Goal: Task Accomplishment & Management: Manage account settings

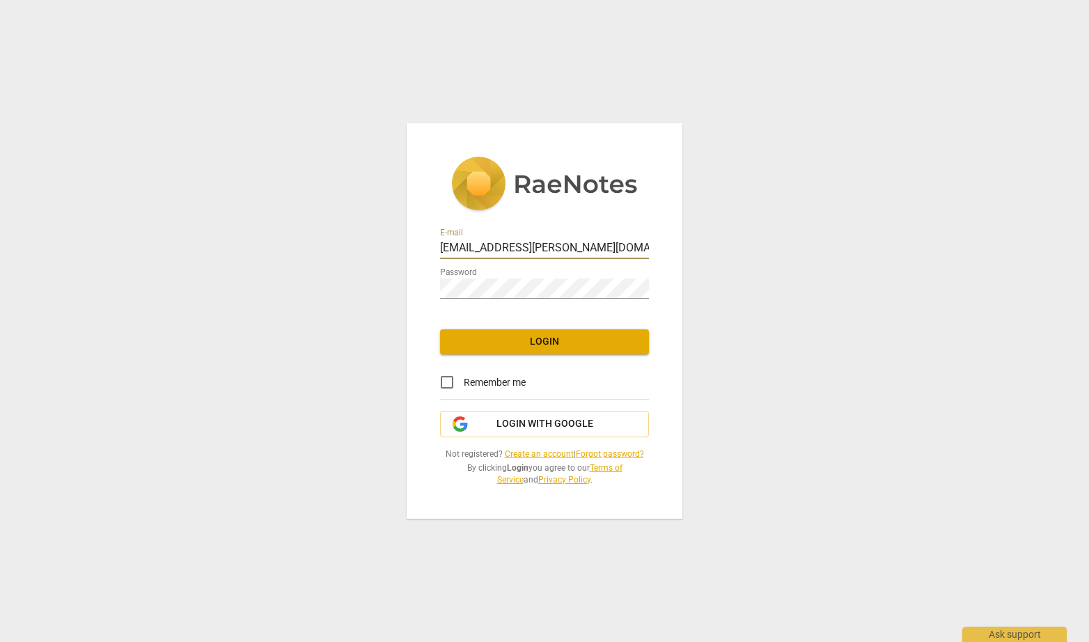
click at [549, 245] on input "[EMAIL_ADDRESS][PERSON_NAME][DOMAIN_NAME]" at bounding box center [544, 249] width 209 height 20
type input "[EMAIL_ADDRESS][DOMAIN_NAME]"
click at [548, 347] on span "Login" at bounding box center [544, 342] width 187 height 14
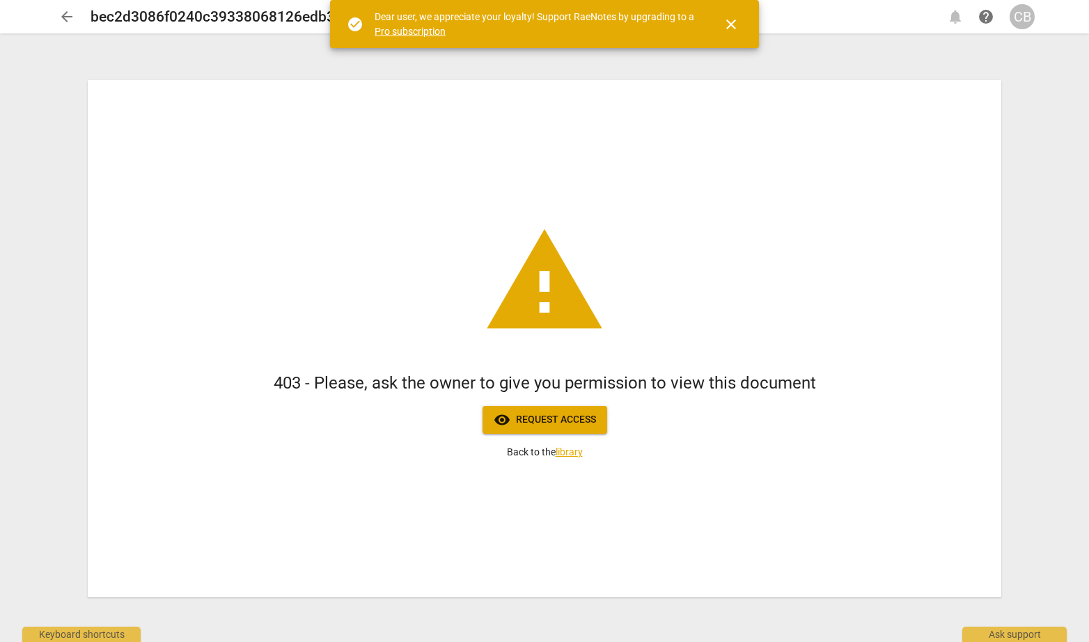
click at [732, 25] on span "close" at bounding box center [731, 24] width 17 height 17
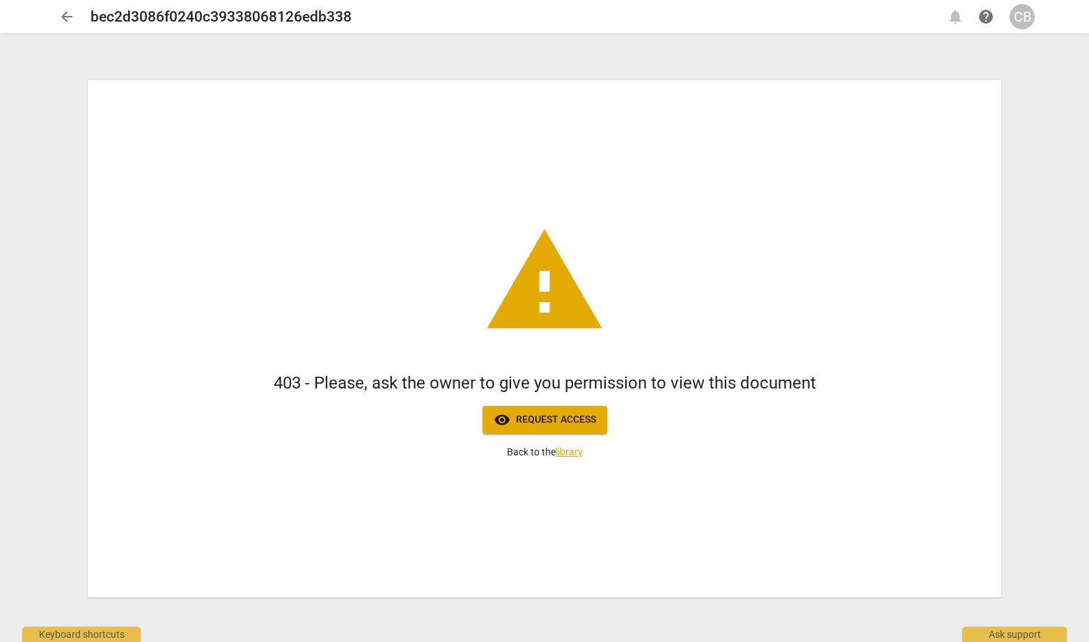
click at [67, 19] on span "arrow_back" at bounding box center [66, 16] width 17 height 17
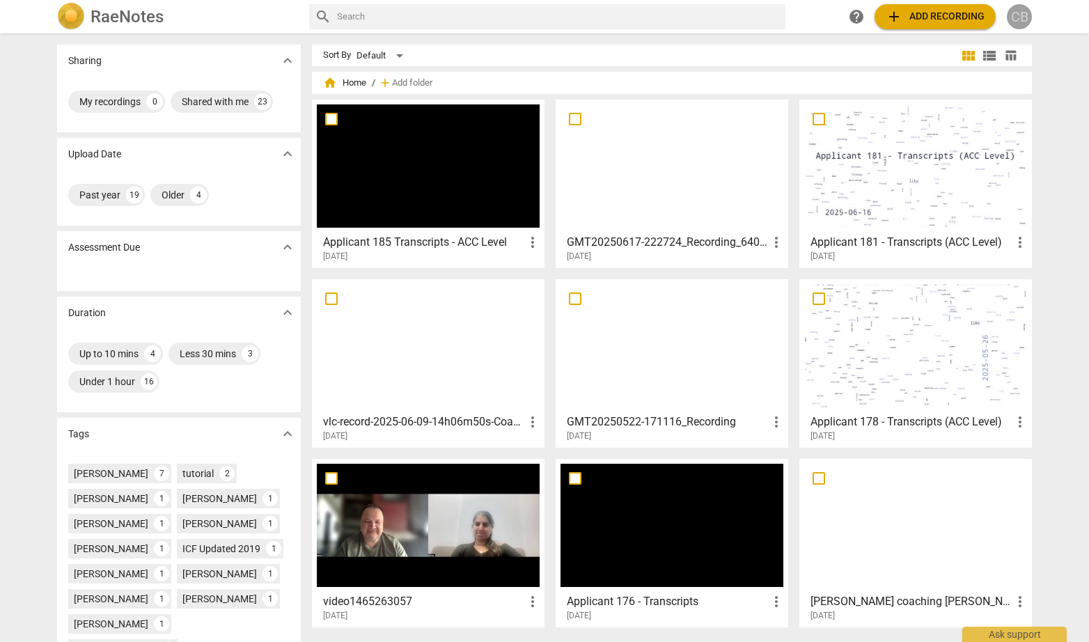
click at [1023, 24] on div "CB" at bounding box center [1018, 16] width 25 height 25
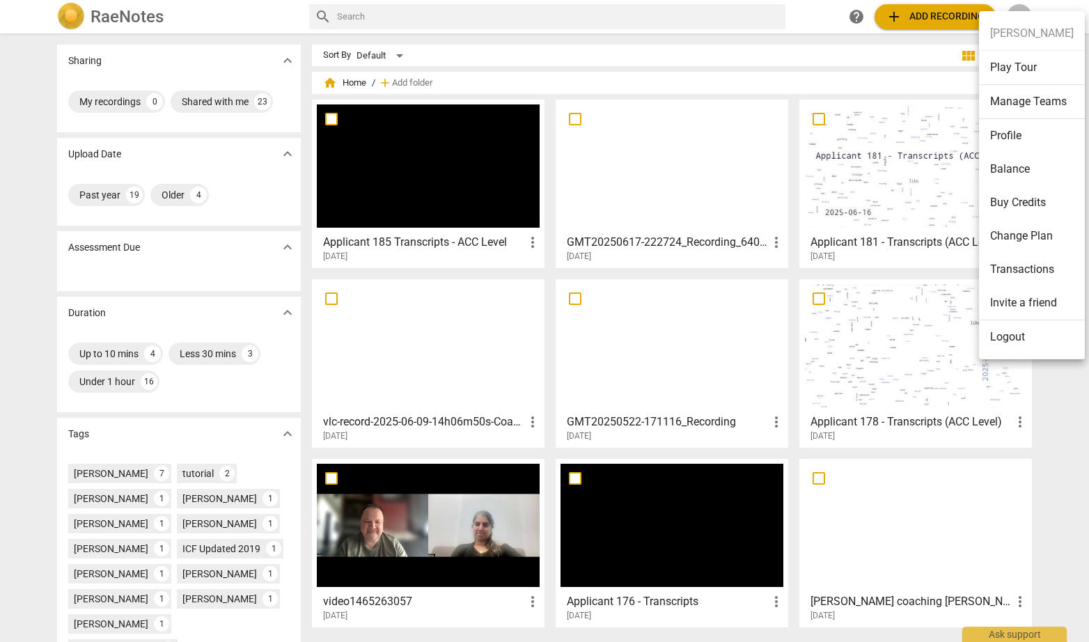
click at [1015, 336] on li "Logout" at bounding box center [1032, 336] width 106 height 33
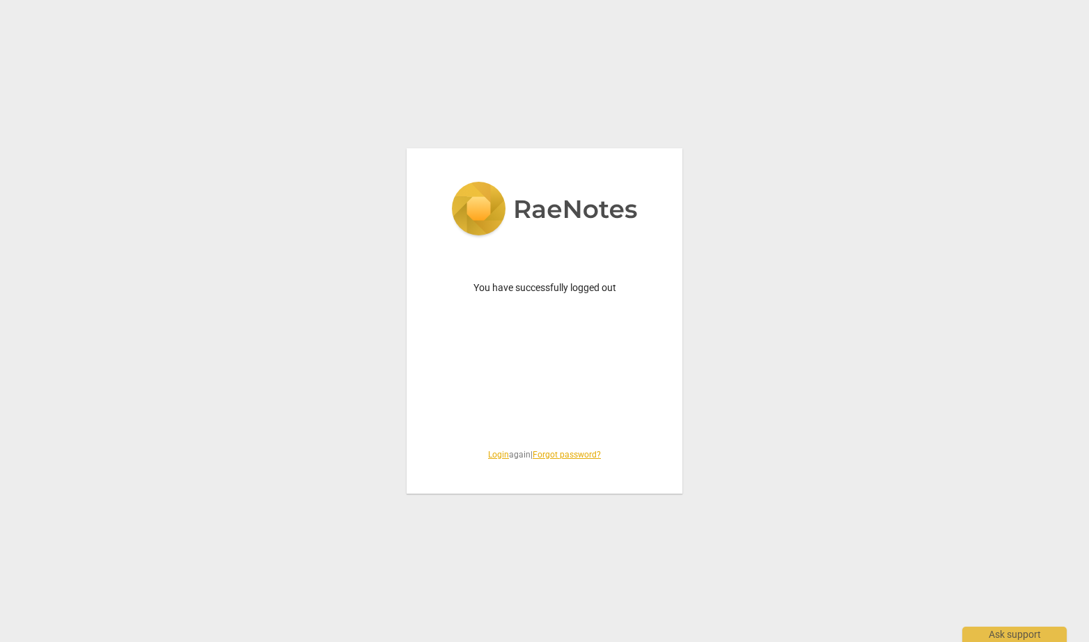
click at [491, 452] on link "Login" at bounding box center [498, 455] width 21 height 10
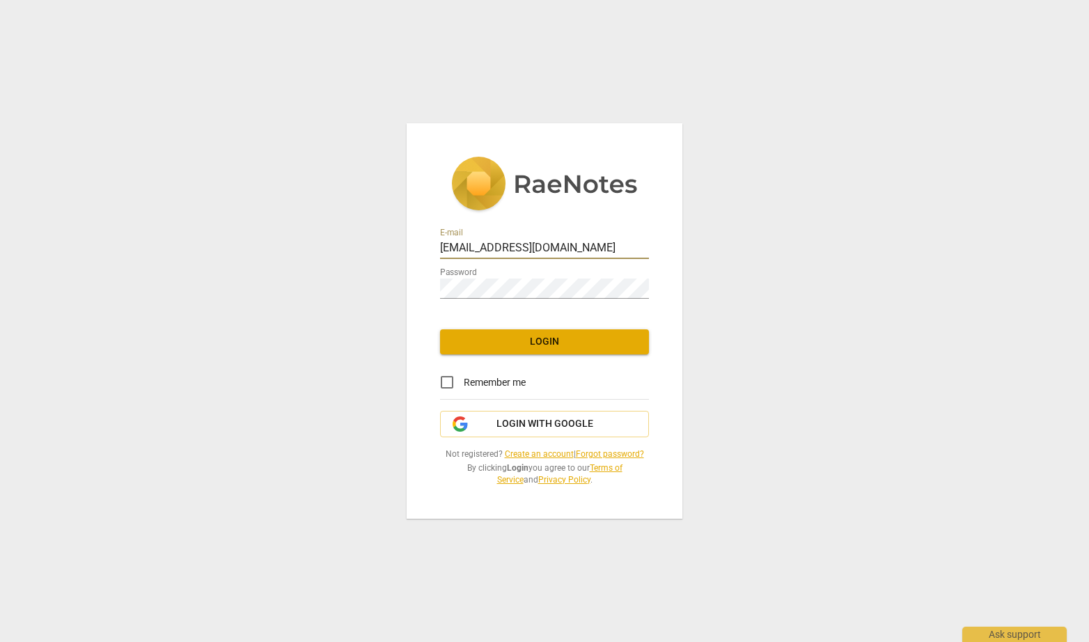
click at [512, 246] on input "[EMAIL_ADDRESS][DOMAIN_NAME]" at bounding box center [544, 249] width 209 height 20
type input "[EMAIL_ADDRESS][DOMAIN_NAME]"
click at [510, 344] on span "Login" at bounding box center [544, 342] width 187 height 14
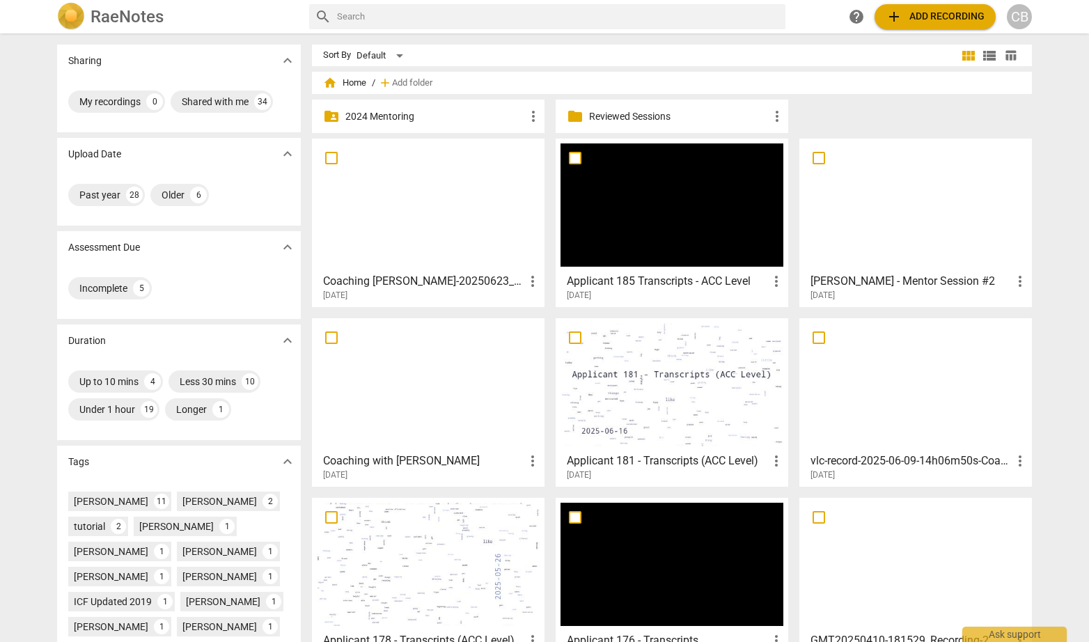
click at [1019, 17] on div "CB" at bounding box center [1018, 16] width 25 height 25
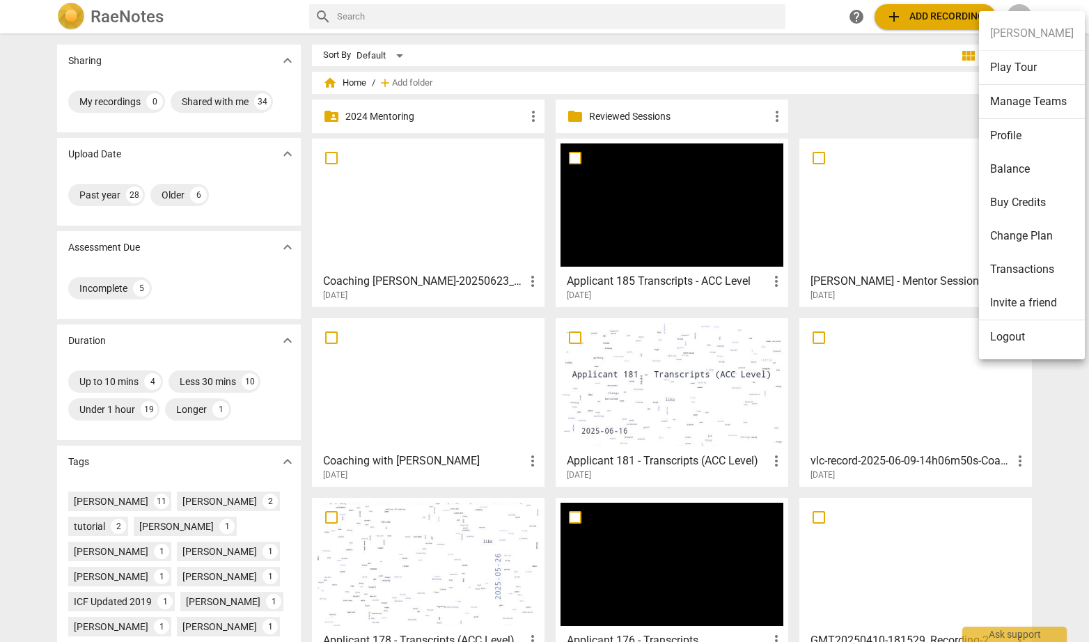
click at [998, 333] on li "Logout" at bounding box center [1032, 336] width 106 height 33
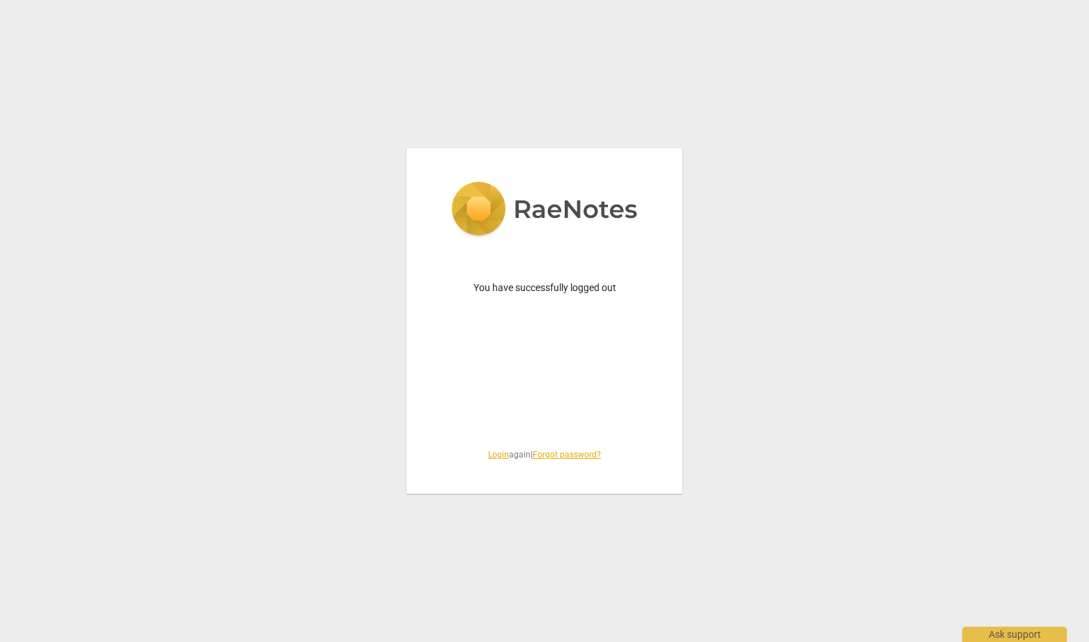
click at [489, 457] on link "Login" at bounding box center [498, 455] width 21 height 10
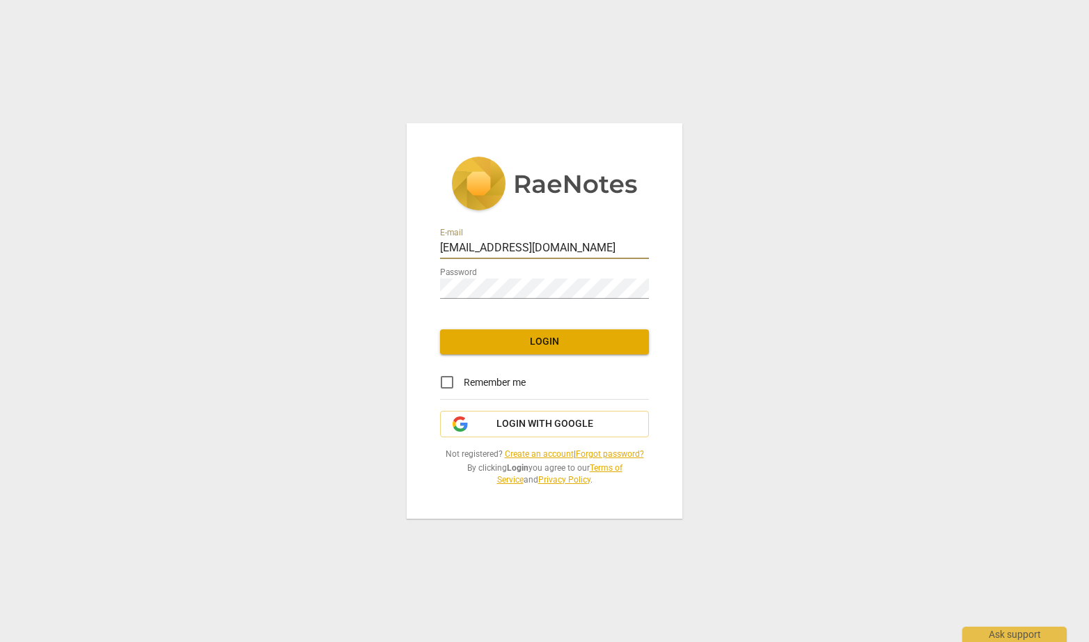
click at [520, 244] on input "[EMAIL_ADDRESS][DOMAIN_NAME]" at bounding box center [544, 249] width 209 height 20
type input "[EMAIL_ADDRESS][DOMAIN_NAME]"
click at [542, 351] on button "Login" at bounding box center [544, 341] width 209 height 25
